Goal: Transaction & Acquisition: Book appointment/travel/reservation

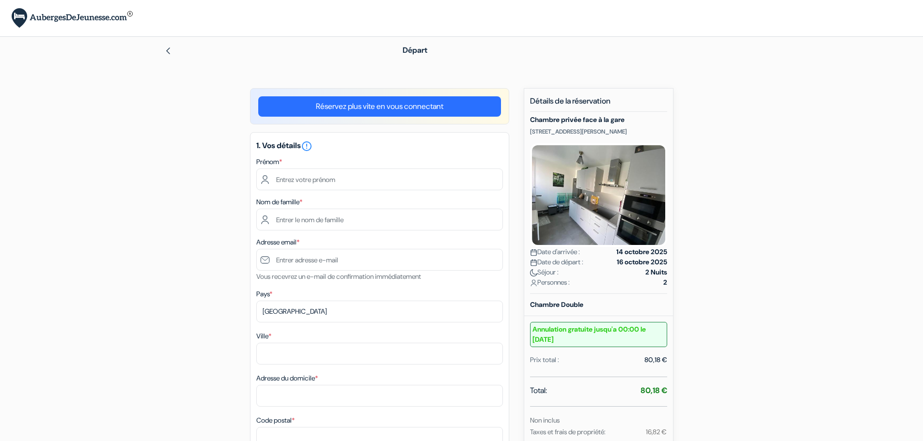
drag, startPoint x: 529, startPoint y: 131, endPoint x: 615, endPoint y: 131, distance: 86.2
click at [615, 131] on div "Nouvelle Réservation Détails de la réservation Chambre privée face à la gare [S…" at bounding box center [599, 306] width 150 height 437
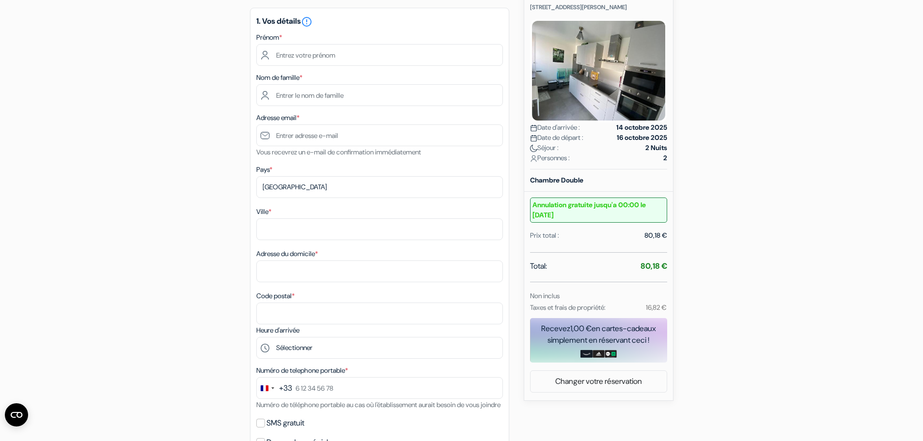
scroll to position [173, 0]
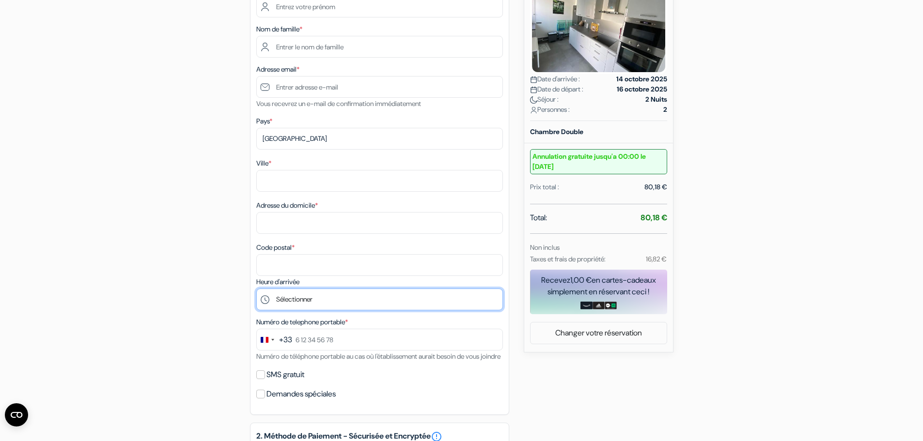
click at [293, 302] on select "Sélectionner 15:00 16:00 17:00 18:00 19:00 20:00 21:00 22:00 23:00" at bounding box center [379, 300] width 247 height 22
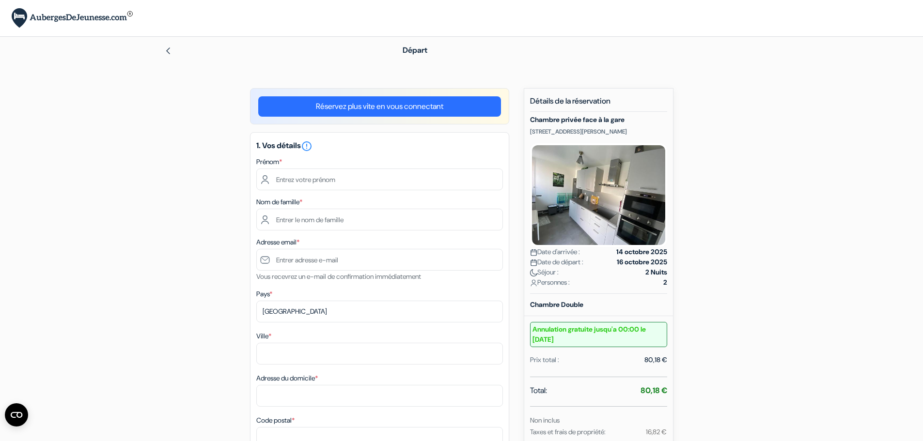
scroll to position [194, 0]
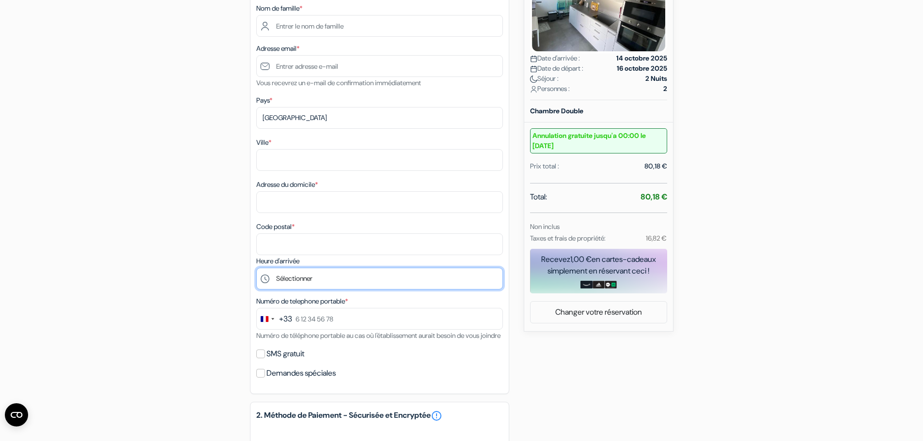
click at [320, 282] on select "Sélectionner 15:00 16:00 17:00 18:00 19:00 20:00 21:00 22:00 23:00" at bounding box center [379, 279] width 247 height 22
click at [226, 266] on div "add_box Chambre privée face à la gare [STREET_ADDRESS][PERSON_NAME] Détails de …" at bounding box center [461, 291] width 639 height 795
click at [310, 275] on select "Sélectionner 15:00 16:00 17:00 18:00 19:00 20:00 21:00 22:00 23:00" at bounding box center [379, 279] width 247 height 22
click at [214, 278] on div "add_box Chambre privée face à la gare [STREET_ADDRESS][PERSON_NAME] Détails de …" at bounding box center [461, 291] width 639 height 795
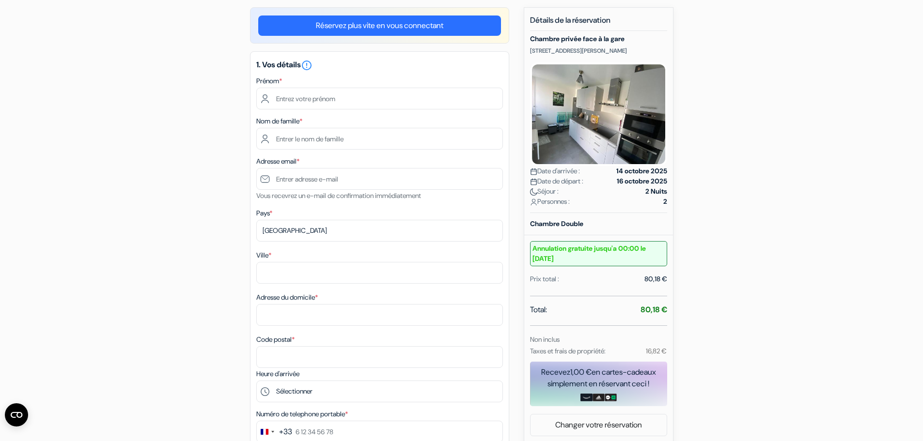
scroll to position [48, 0]
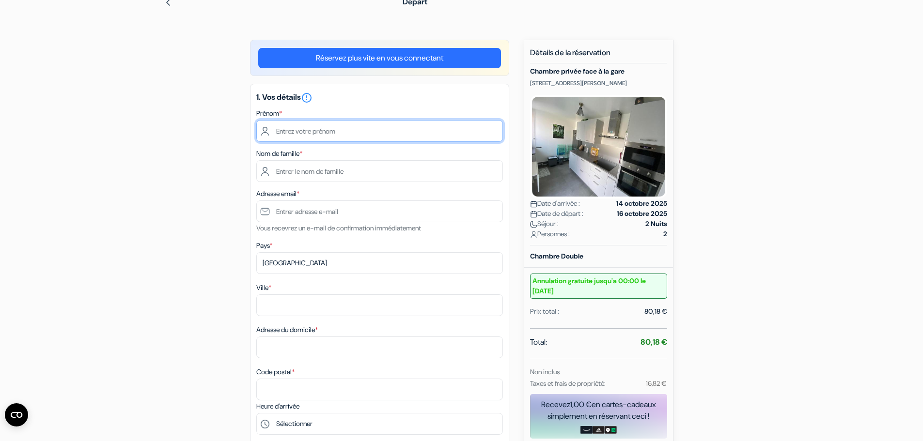
click at [313, 137] on input "text" at bounding box center [379, 131] width 247 height 22
type input "Eliott"
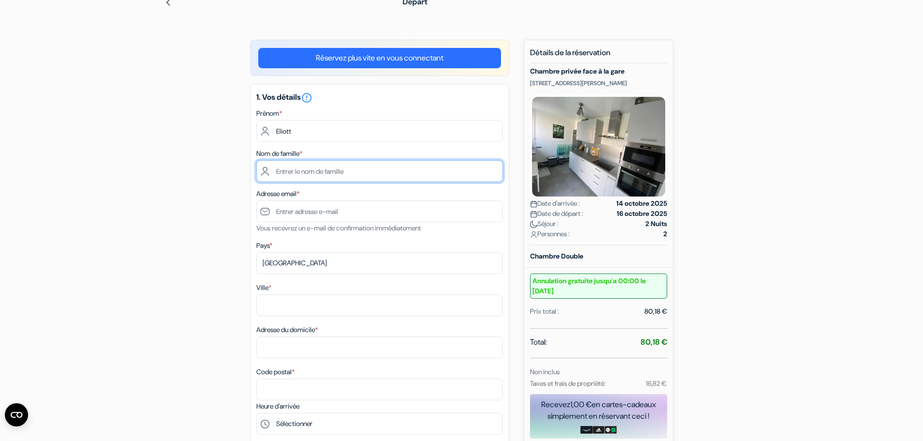
click at [297, 171] on input "text" at bounding box center [379, 171] width 247 height 22
type input "Jeze"
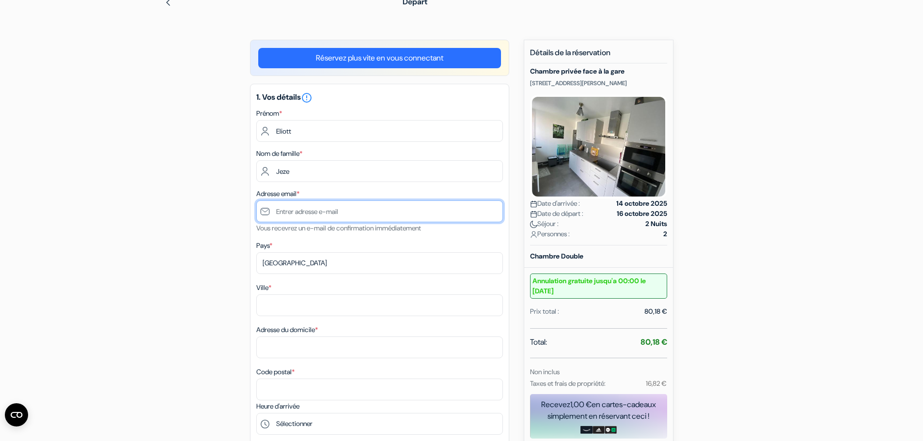
click at [314, 213] on input "text" at bounding box center [379, 212] width 247 height 22
type input "[EMAIL_ADDRESS][DOMAIN_NAME]"
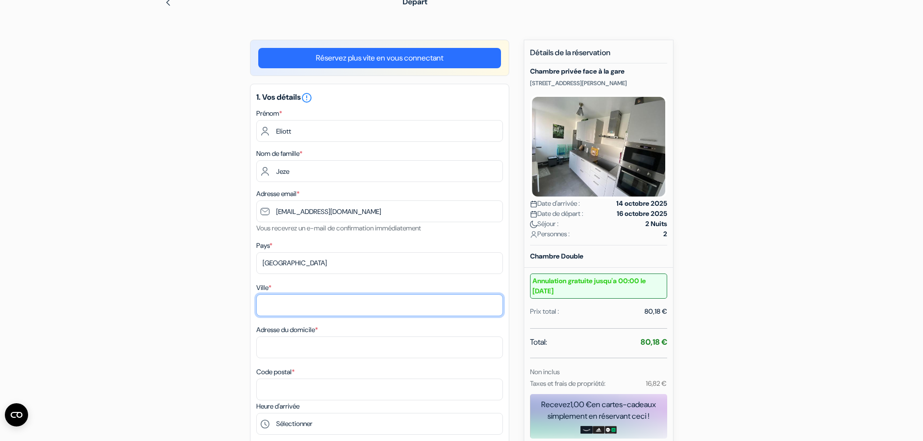
click at [296, 305] on input "Ville *" at bounding box center [379, 305] width 247 height 22
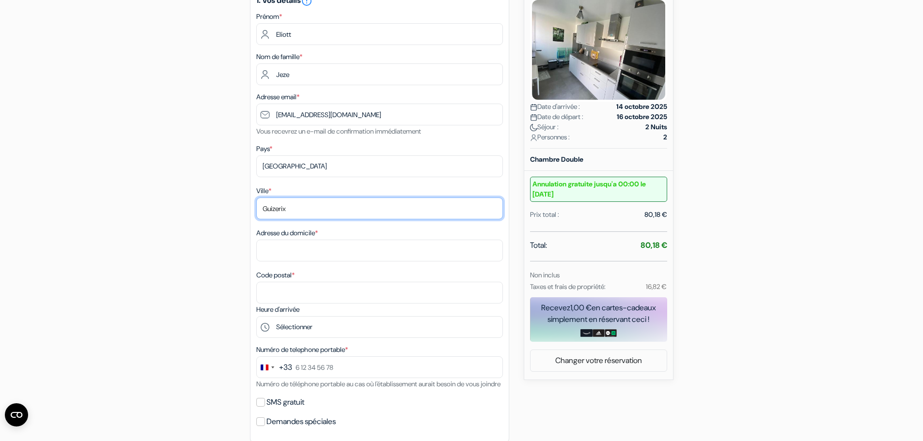
type input "Guizerix"
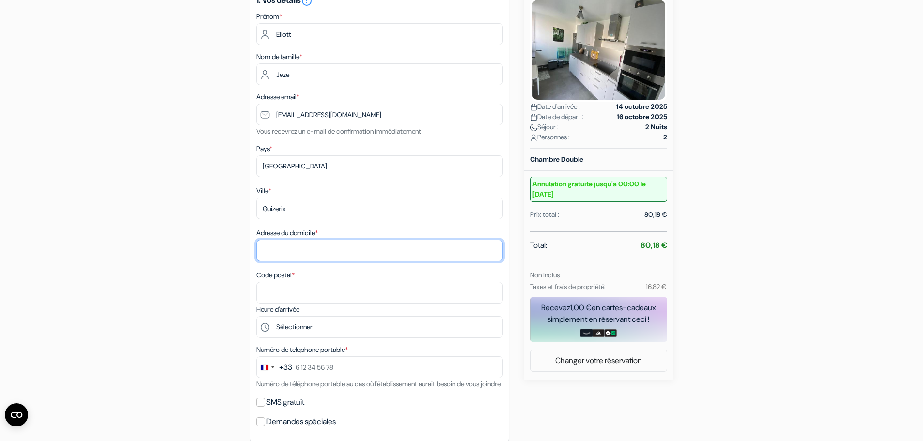
click at [294, 249] on input "Adresse du domicile *" at bounding box center [379, 251] width 247 height 22
type input "[STREET_ADDRESS]"
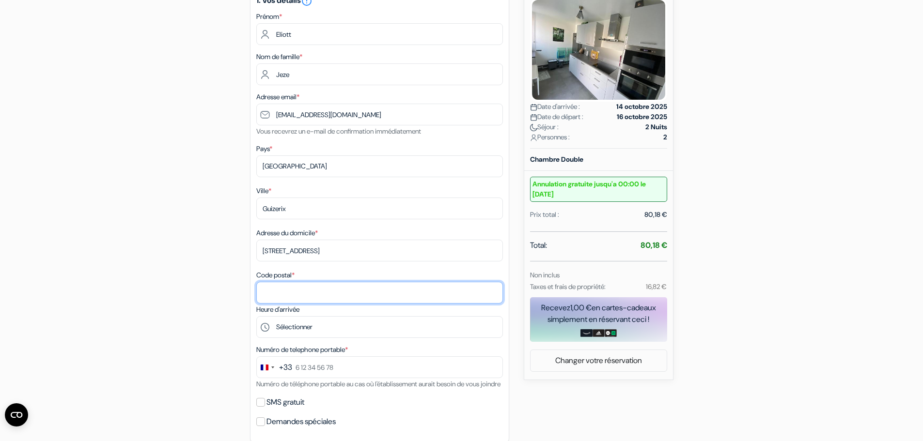
click at [310, 292] on input "Code postal *" at bounding box center [379, 293] width 247 height 22
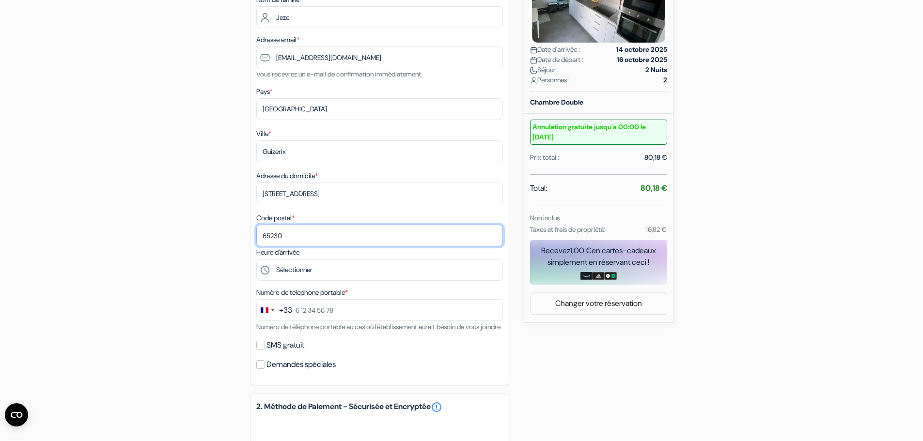
scroll to position [339, 0]
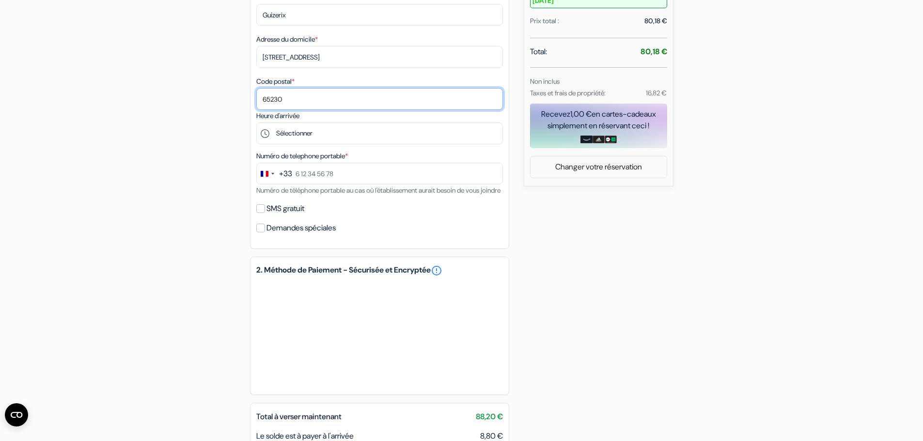
type input "65230"
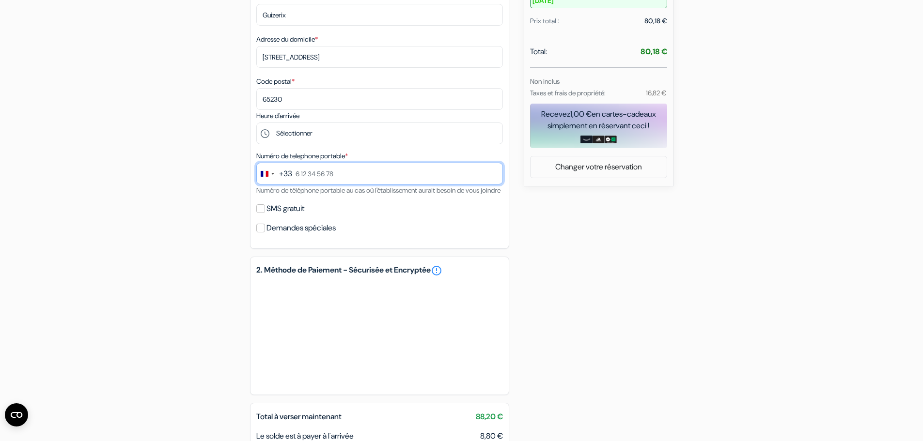
click at [329, 169] on input "text" at bounding box center [379, 174] width 247 height 22
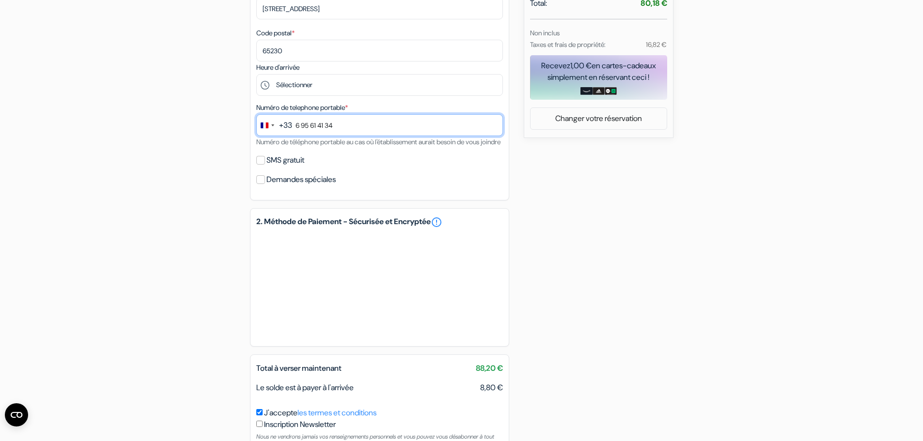
type input "6 95 61 41 34"
click at [232, 238] on div "add_box Chambre privée face à la gare [STREET_ADDRESS][PERSON_NAME] Détails de …" at bounding box center [461, 98] width 639 height 795
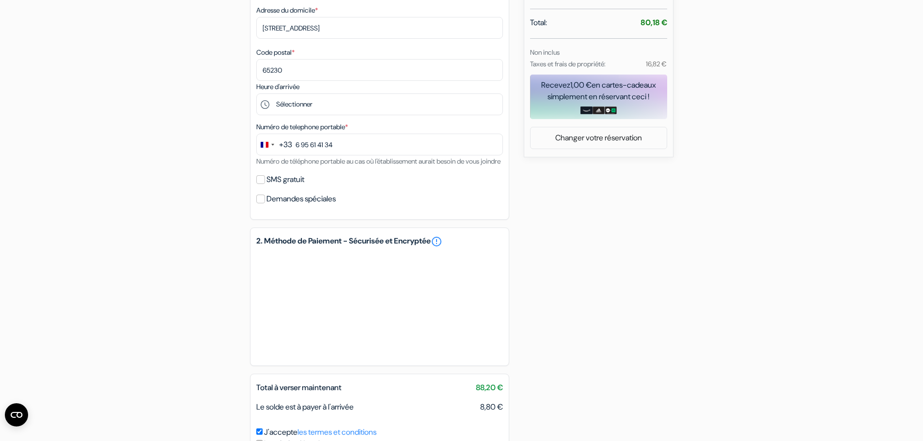
scroll to position [464, 0]
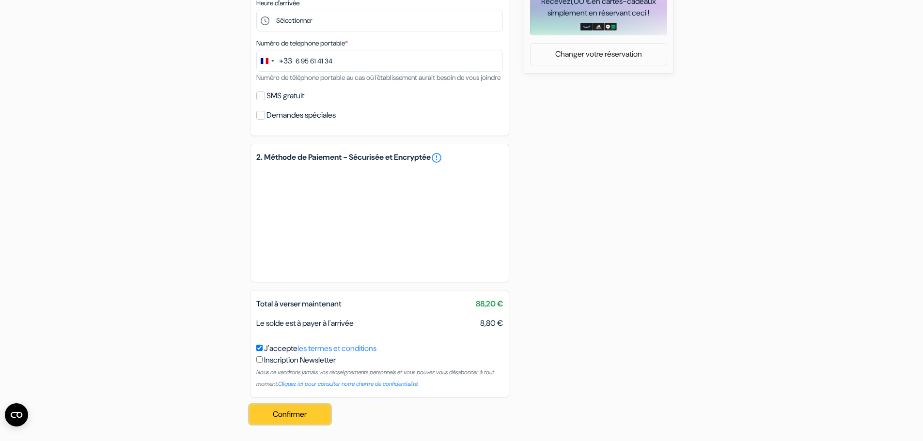
click at [320, 423] on button "Confirmer Loading..." at bounding box center [290, 414] width 80 height 18
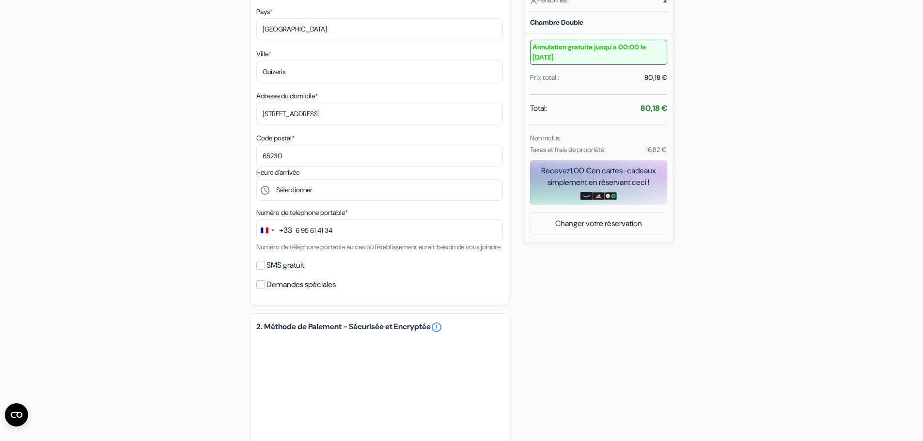
scroll to position [221, 0]
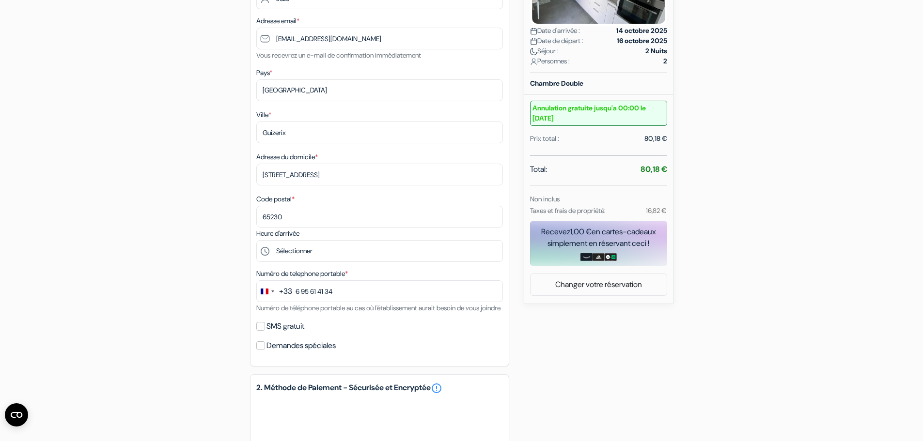
drag, startPoint x: 638, startPoint y: 168, endPoint x: 675, endPoint y: 166, distance: 37.3
click at [675, 166] on div "add_box Chambre privée face à la gare [STREET_ADDRESS][PERSON_NAME] Détails de …" at bounding box center [461, 264] width 639 height 795
drag, startPoint x: 555, startPoint y: 212, endPoint x: 613, endPoint y: 214, distance: 57.7
click at [605, 214] on small "Taxes et frais de propriété:" at bounding box center [568, 210] width 76 height 9
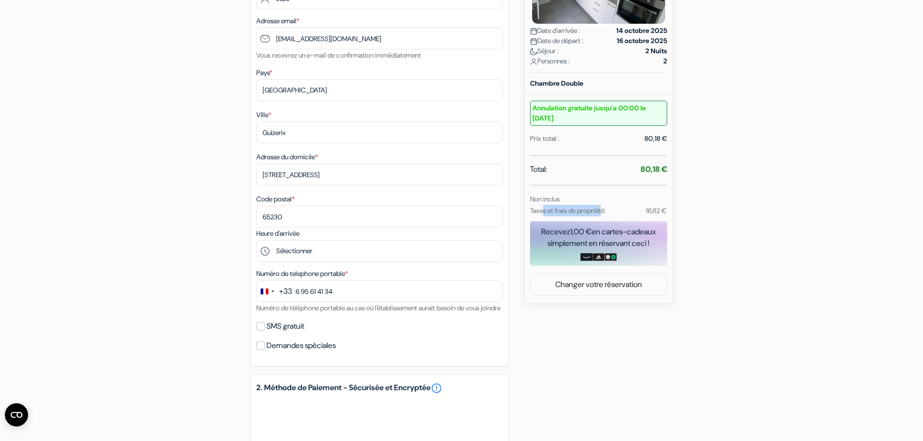
drag, startPoint x: 589, startPoint y: 211, endPoint x: 544, endPoint y: 211, distance: 45.0
click at [544, 211] on small "Taxes et frais de propriété:" at bounding box center [568, 210] width 76 height 9
drag, startPoint x: 537, startPoint y: 209, endPoint x: 605, endPoint y: 210, distance: 68.3
click at [605, 210] on small "Taxes et frais de propriété:" at bounding box center [568, 210] width 76 height 9
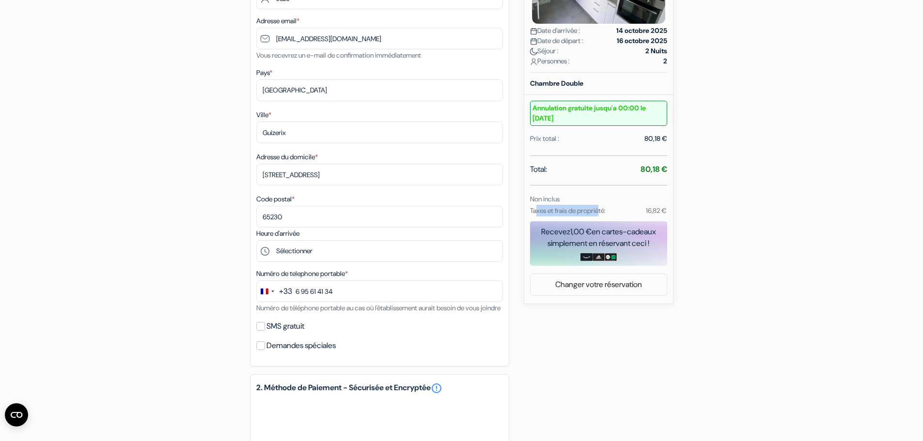
click at [605, 210] on small "Taxes et frais de propriété:" at bounding box center [568, 210] width 76 height 9
drag, startPoint x: 637, startPoint y: 211, endPoint x: 676, endPoint y: 206, distance: 39.1
click at [676, 206] on div "add_box Chambre privée face à la gare [STREET_ADDRESS][PERSON_NAME] Détails de …" at bounding box center [461, 264] width 639 height 795
drag, startPoint x: 651, startPoint y: 212, endPoint x: 670, endPoint y: 212, distance: 18.4
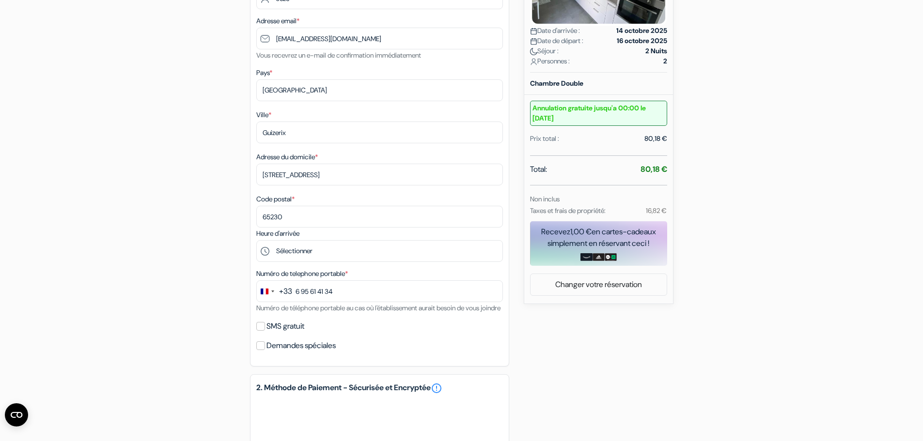
click at [670, 212] on div "16,82 €" at bounding box center [647, 211] width 49 height 12
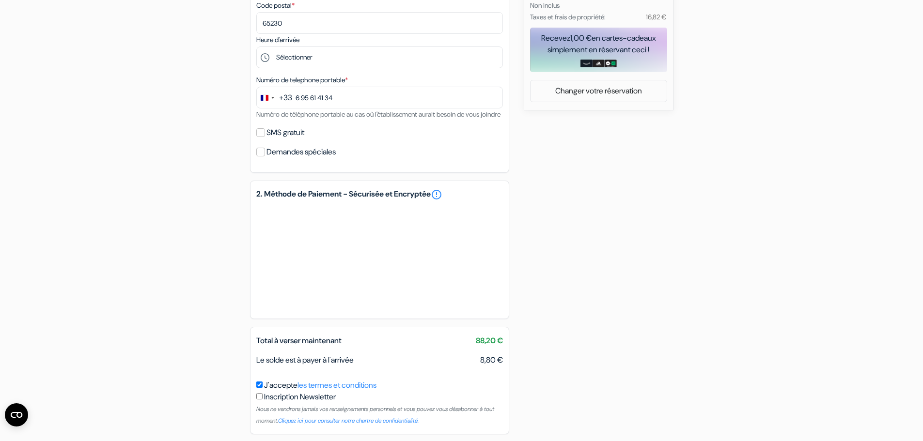
scroll to position [464, 0]
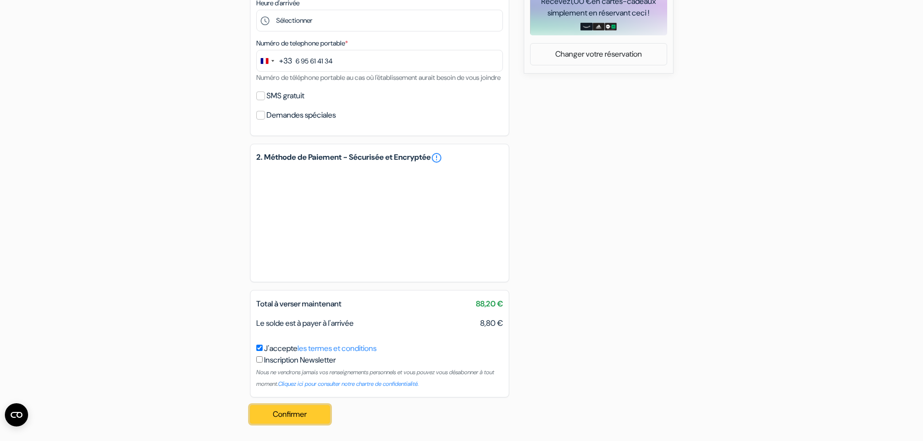
click at [303, 418] on button "Confirmer Loading..." at bounding box center [290, 414] width 80 height 18
drag, startPoint x: 241, startPoint y: 224, endPoint x: 201, endPoint y: 224, distance: 39.7
click at [201, 224] on div "add_box Chambre privée face à la gare [STREET_ADDRESS][PERSON_NAME] Détails de …" at bounding box center [461, 33] width 639 height 795
click at [584, 262] on div "add_box Chambre privée face à la gare [STREET_ADDRESS][PERSON_NAME] Détails de …" at bounding box center [461, 33] width 639 height 795
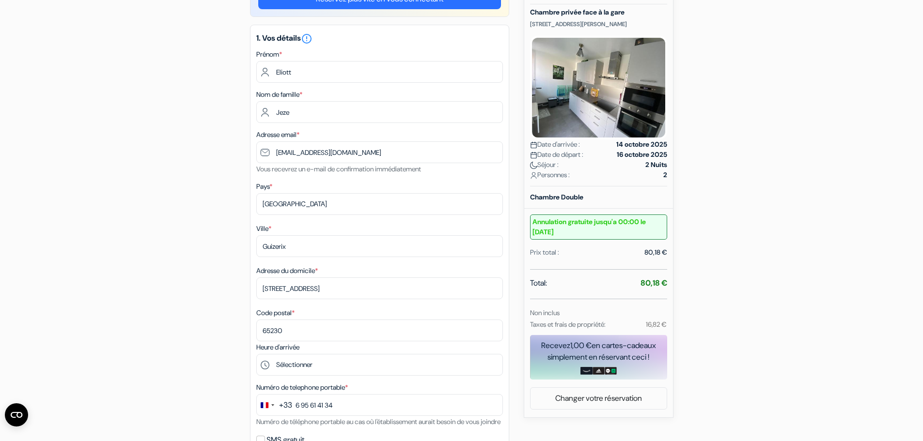
scroll to position [0, 0]
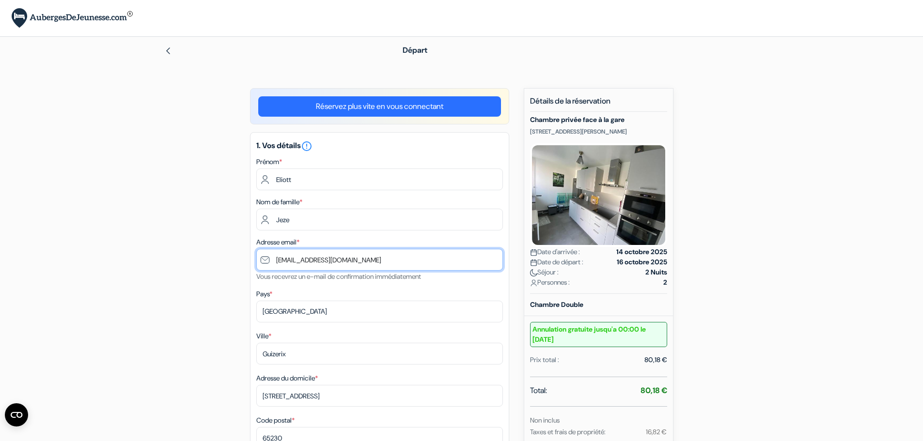
drag, startPoint x: 345, startPoint y: 266, endPoint x: 225, endPoint y: 265, distance: 119.6
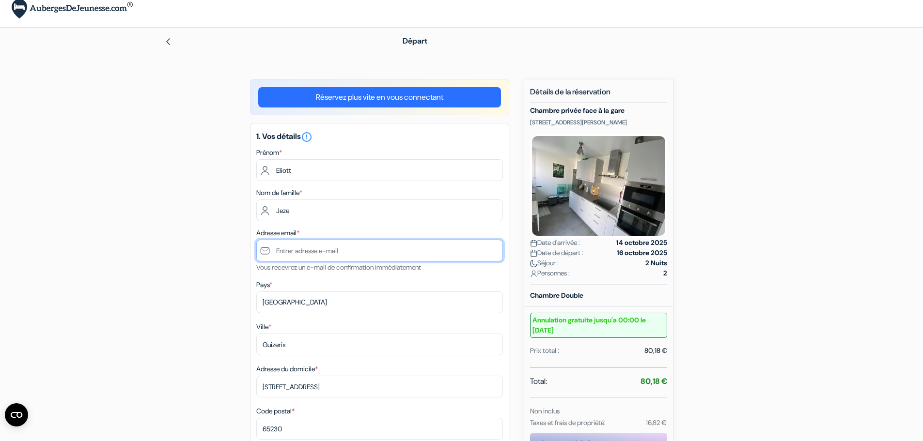
scroll to position [387, 0]
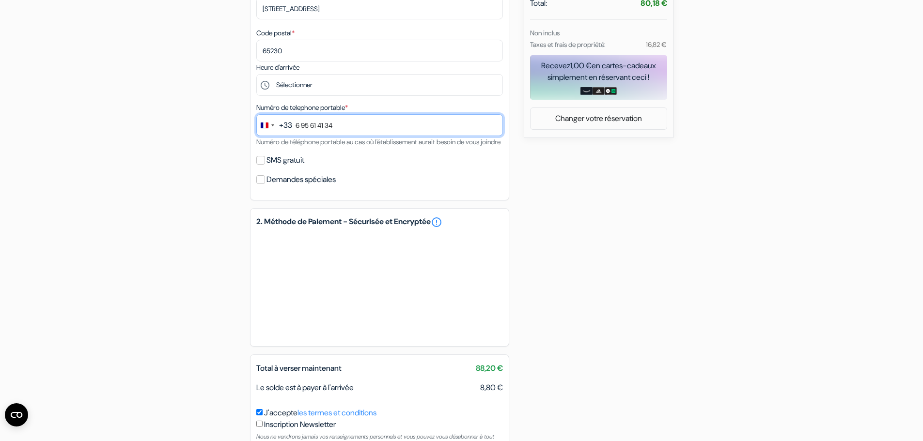
drag, startPoint x: 359, startPoint y: 127, endPoint x: 109, endPoint y: 148, distance: 250.8
click at [114, 147] on form "Départ add_box Chambre privée face à la gare [STREET_ADDRESS][PERSON_NAME] no_p…" at bounding box center [461, 60] width 923 height 822
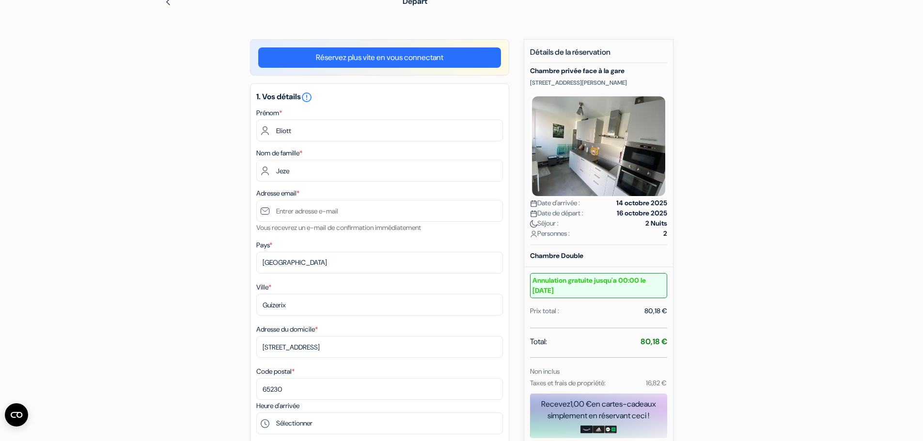
scroll to position [48, 0]
drag, startPoint x: 285, startPoint y: 172, endPoint x: 214, endPoint y: 173, distance: 71.7
click at [214, 172] on div "add_box Chambre privée face à la gare [STREET_ADDRESS][PERSON_NAME] Détails de …" at bounding box center [461, 437] width 639 height 795
drag, startPoint x: 333, startPoint y: 131, endPoint x: 218, endPoint y: 138, distance: 115.0
click at [218, 138] on div "add_box Chambre privée face à la gare [STREET_ADDRESS][PERSON_NAME] Détails de …" at bounding box center [461, 437] width 639 height 795
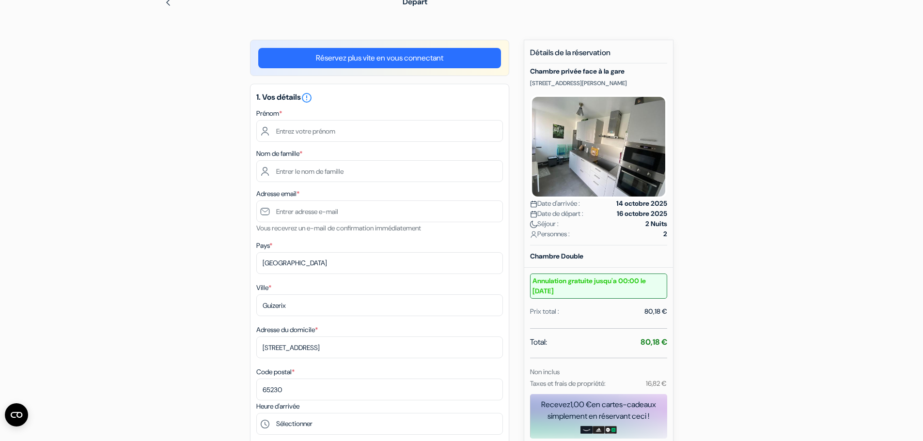
click at [214, 182] on div "add_box Chambre privée face à la gare [STREET_ADDRESS][PERSON_NAME] Détails de …" at bounding box center [461, 437] width 639 height 795
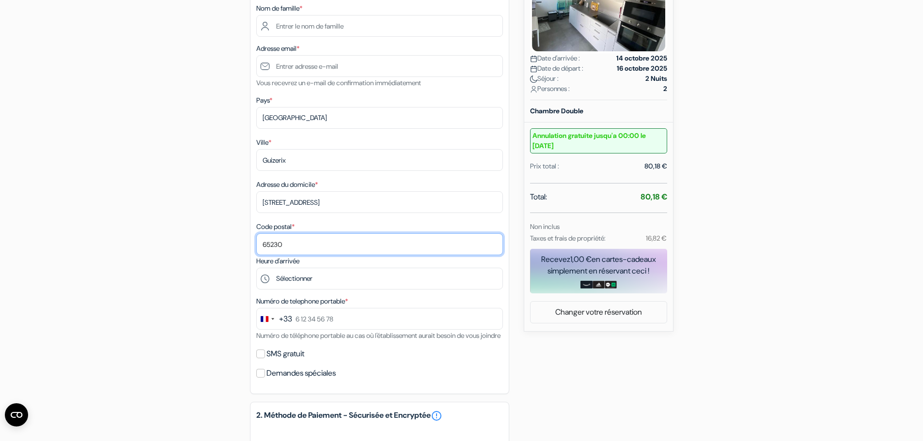
drag, startPoint x: 293, startPoint y: 241, endPoint x: 126, endPoint y: 259, distance: 167.6
click at [131, 258] on form "Départ add_box Chambre privée face à la gare [STREET_ADDRESS][PERSON_NAME] no_p…" at bounding box center [461, 254] width 923 height 822
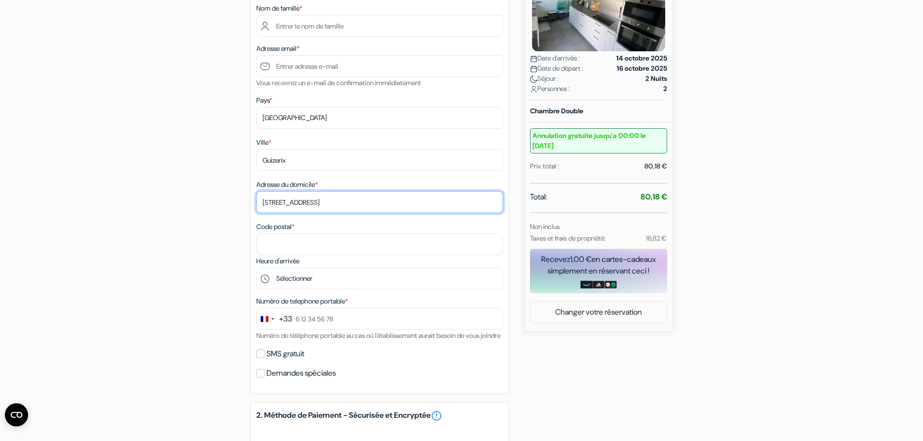
drag, startPoint x: 340, startPoint y: 207, endPoint x: 214, endPoint y: 206, distance: 125.9
click at [219, 206] on div "add_box Chambre privée face à la gare [STREET_ADDRESS][PERSON_NAME] Détails de …" at bounding box center [461, 291] width 639 height 795
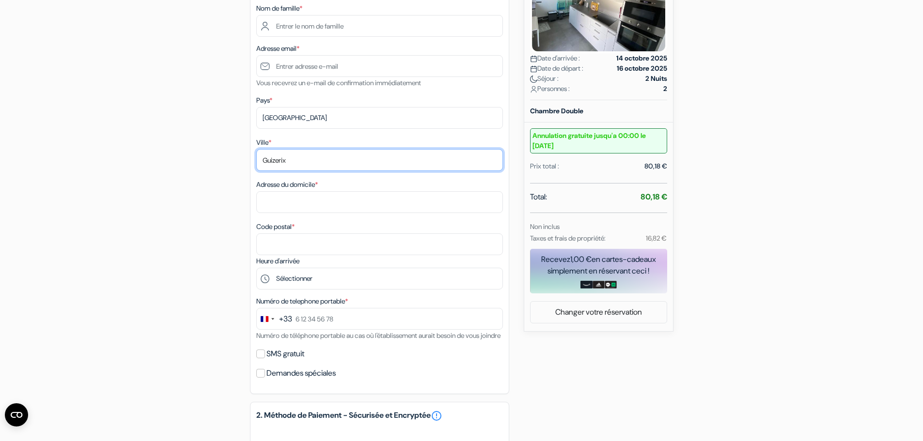
drag, startPoint x: 310, startPoint y: 159, endPoint x: 219, endPoint y: 157, distance: 91.6
click at [220, 157] on div "add_box Chambre privée face à la gare [STREET_ADDRESS][PERSON_NAME] Détails de …" at bounding box center [461, 291] width 639 height 795
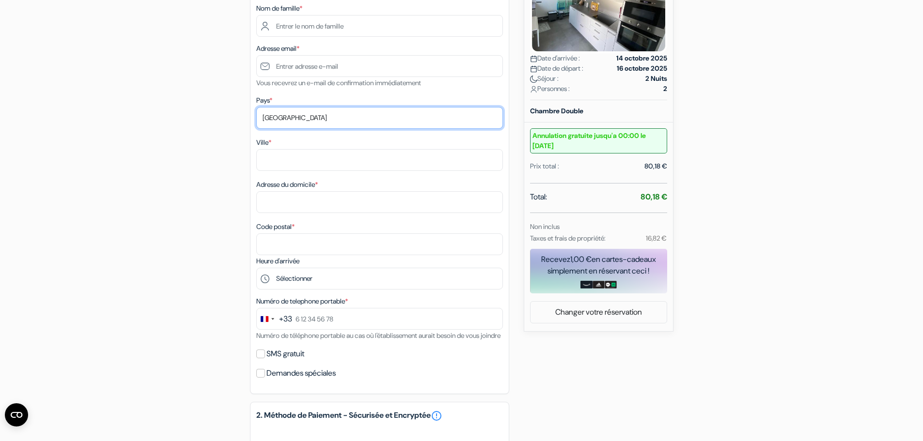
click at [241, 111] on div "add_box Chambre privée face à la gare [STREET_ADDRESS][PERSON_NAME] Détails de …" at bounding box center [461, 291] width 639 height 795
click at [303, 116] on select "Selectionner le pays Abkhazie [GEOGRAPHIC_DATA] [GEOGRAPHIC_DATA] [GEOGRAPHIC_D…" at bounding box center [379, 118] width 247 height 22
click at [138, 148] on form "Départ add_box Chambre privée face à la gare [STREET_ADDRESS][PERSON_NAME] no_p…" at bounding box center [461, 254] width 923 height 822
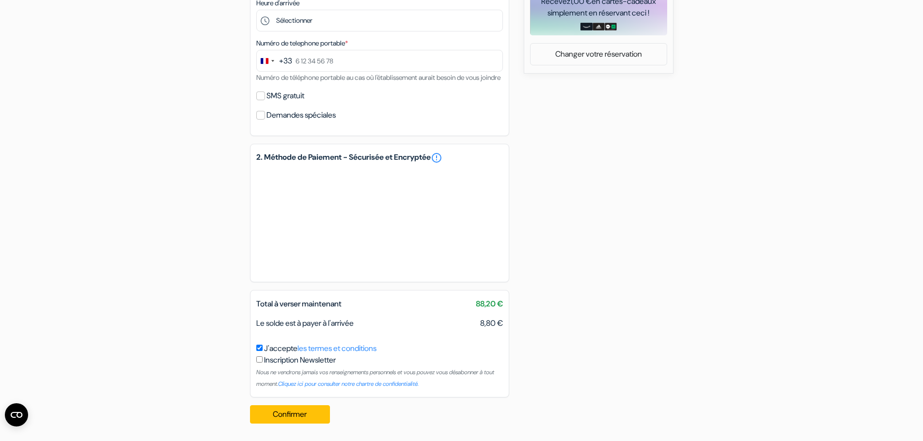
scroll to position [464, 0]
click at [259, 349] on input "J'accepte les termes et conditions" at bounding box center [259, 348] width 6 height 6
checkbox input "false"
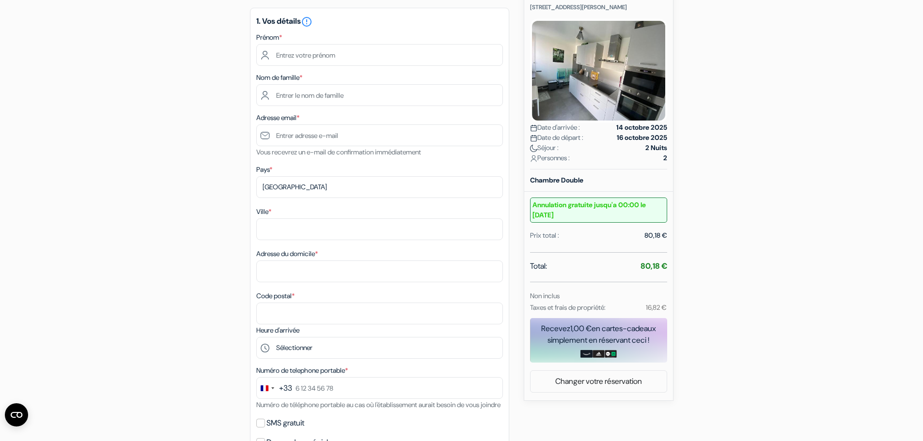
scroll to position [0, 0]
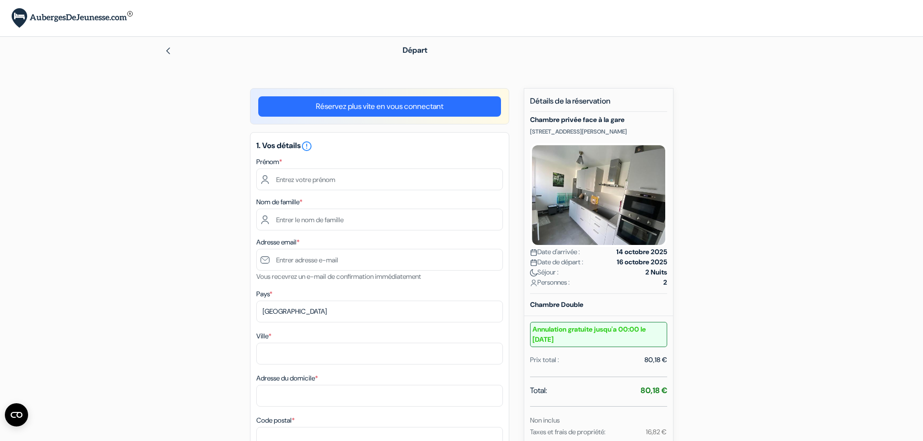
click at [169, 47] on img at bounding box center [168, 51] width 8 height 8
